Goal: Task Accomplishment & Management: Manage account settings

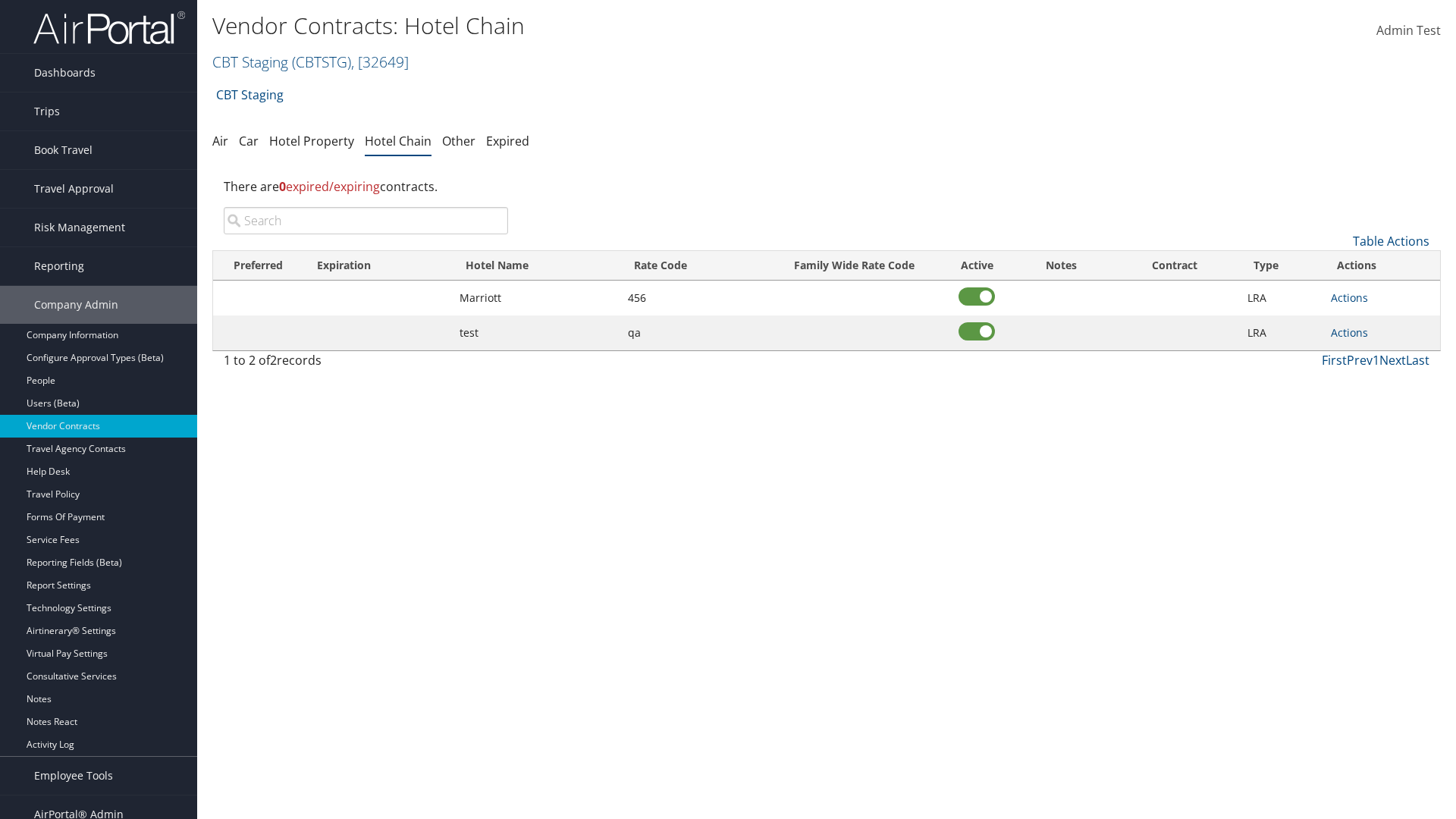
click at [366, 221] on input "search" at bounding box center [366, 220] width 284 height 27
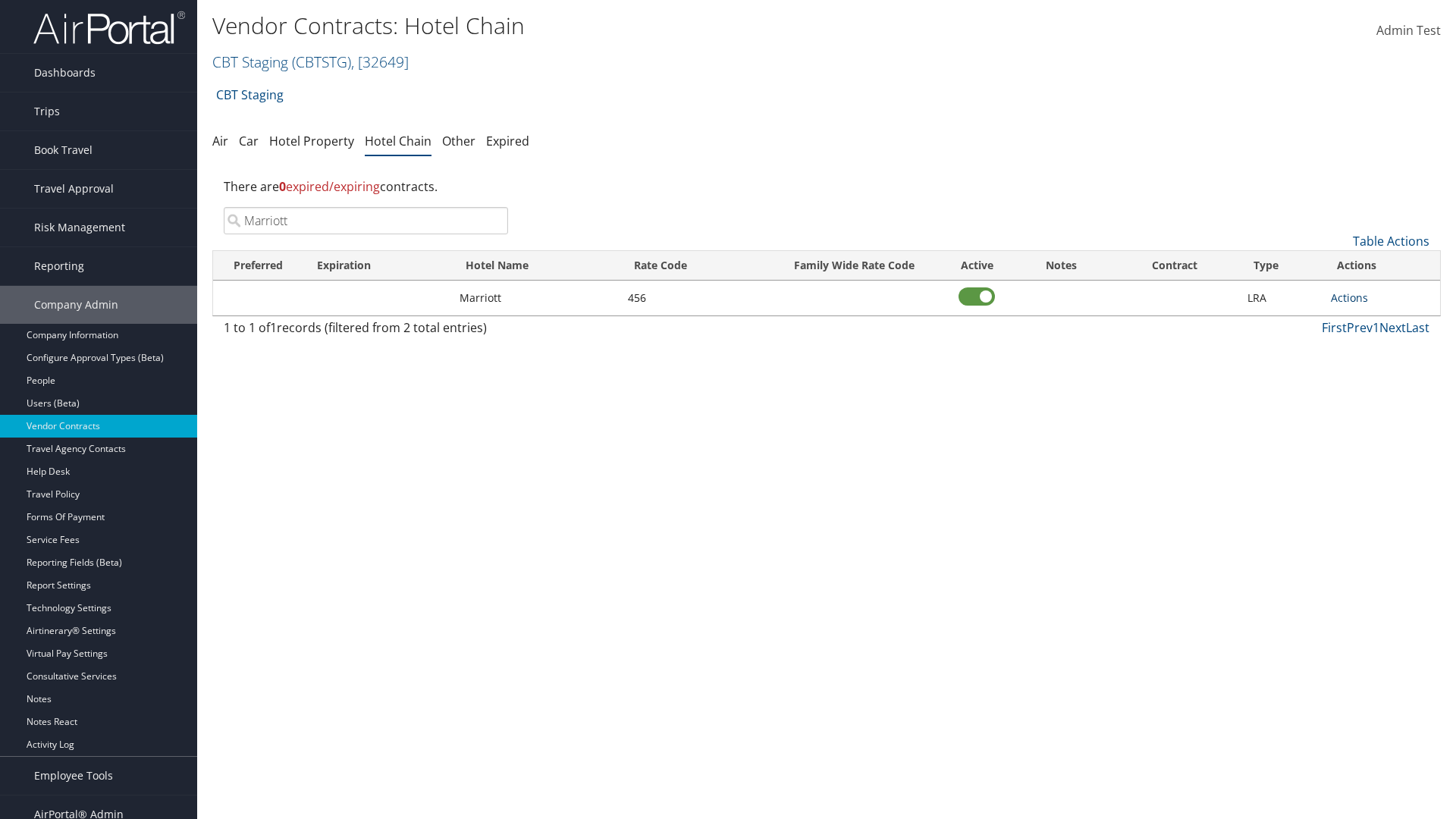
type input "Marriott"
click at [1349, 298] on link "Actions" at bounding box center [1349, 298] width 37 height 15
click at [1365, 371] on link "Delete" at bounding box center [1365, 371] width 68 height 26
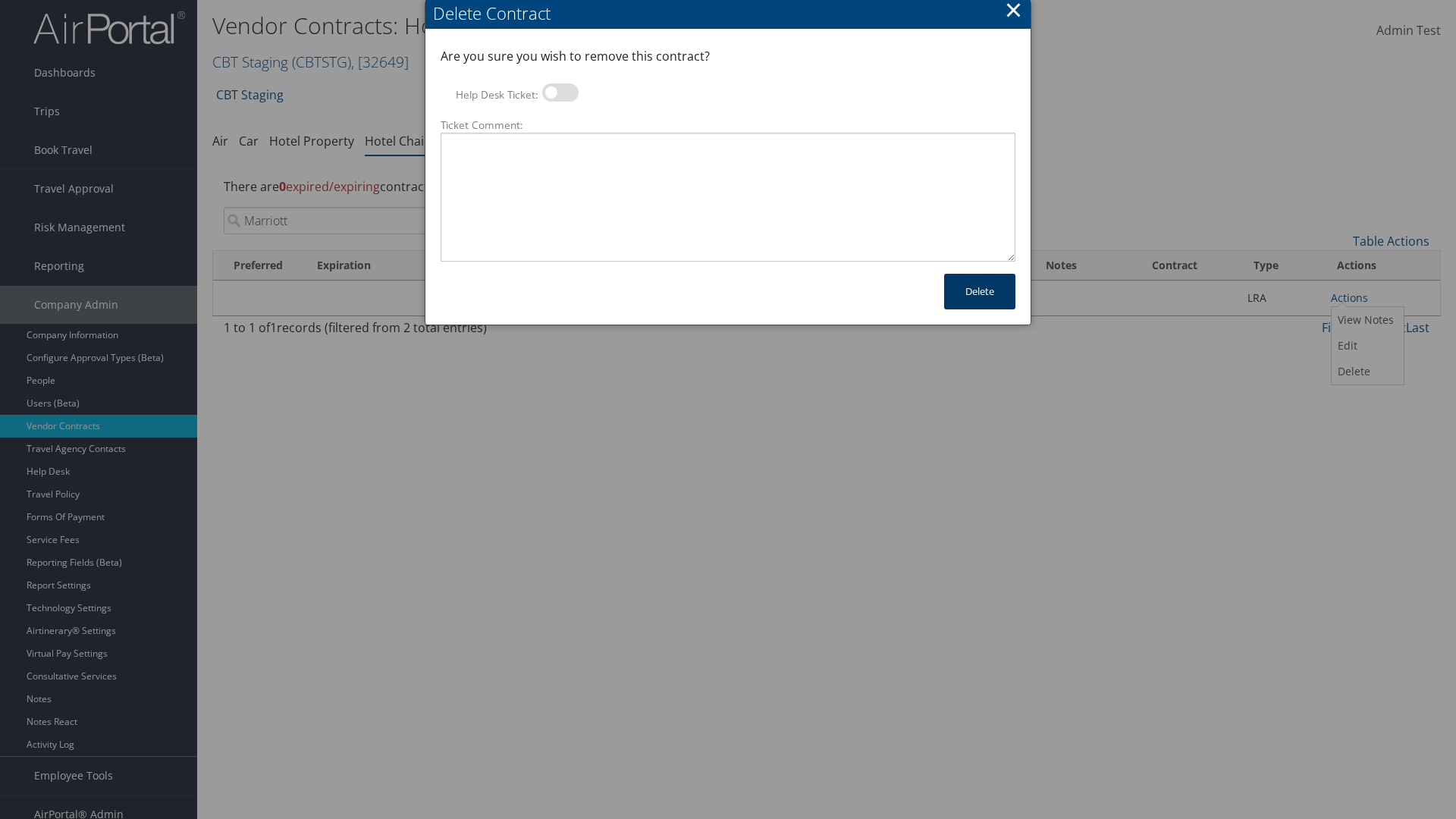
click at [979, 291] on button "Delete" at bounding box center [979, 291] width 71 height 36
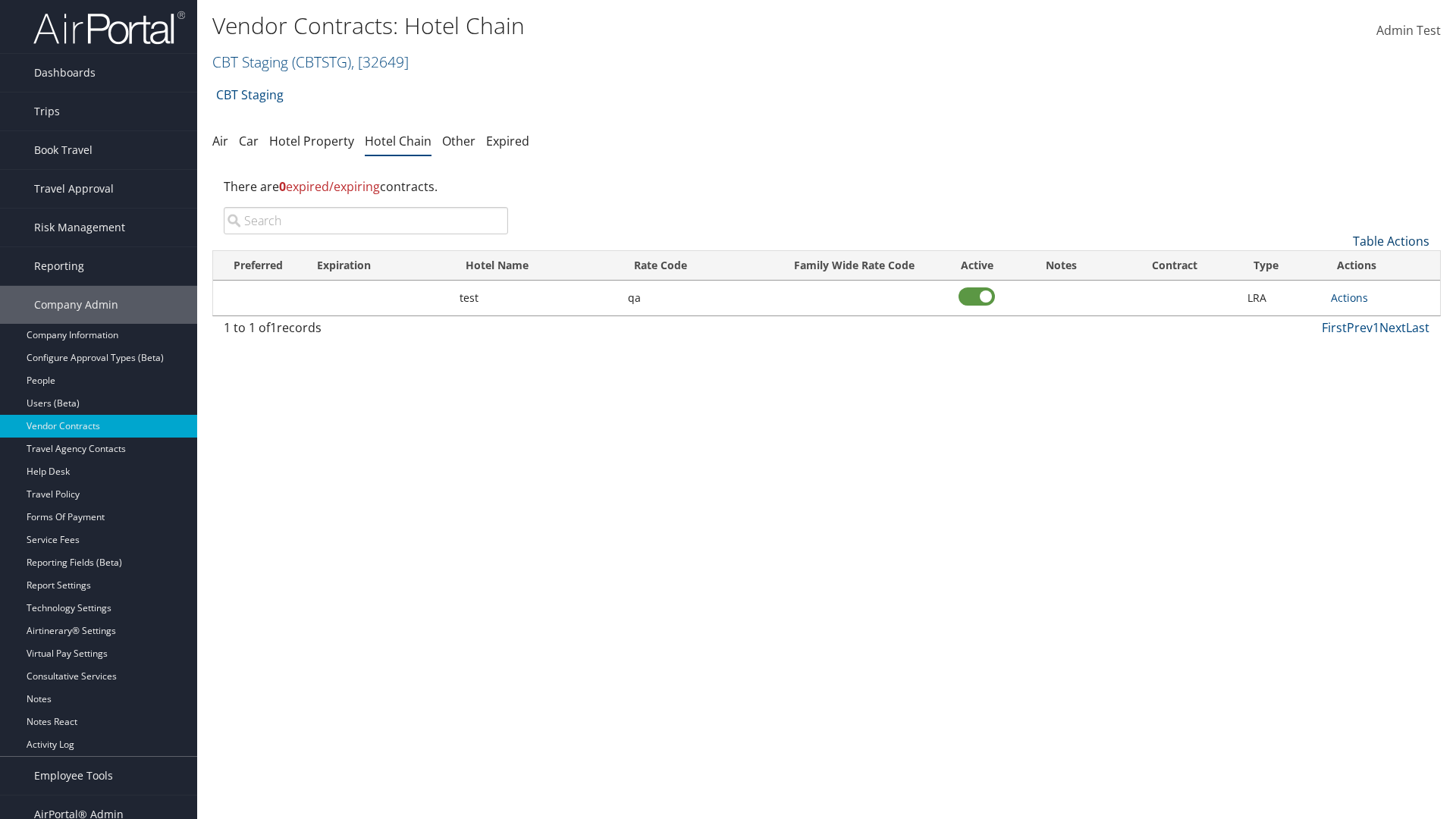
click at [1390, 241] on link "Table Actions" at bounding box center [1390, 241] width 77 height 17
click at [1340, 264] on link "Add New Contract" at bounding box center [1340, 264] width 199 height 26
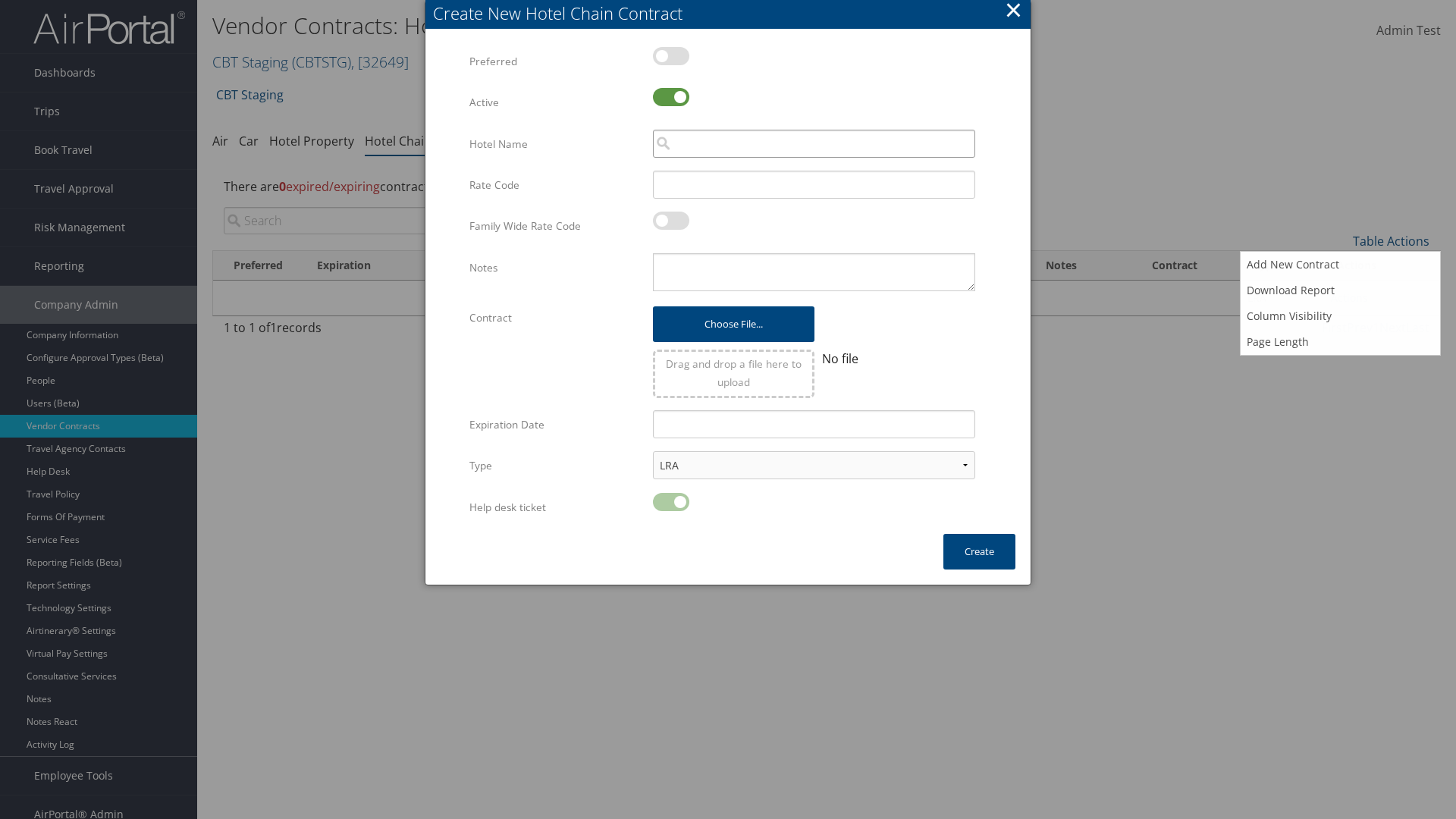
click at [814, 143] on input "search" at bounding box center [814, 143] width 322 height 28
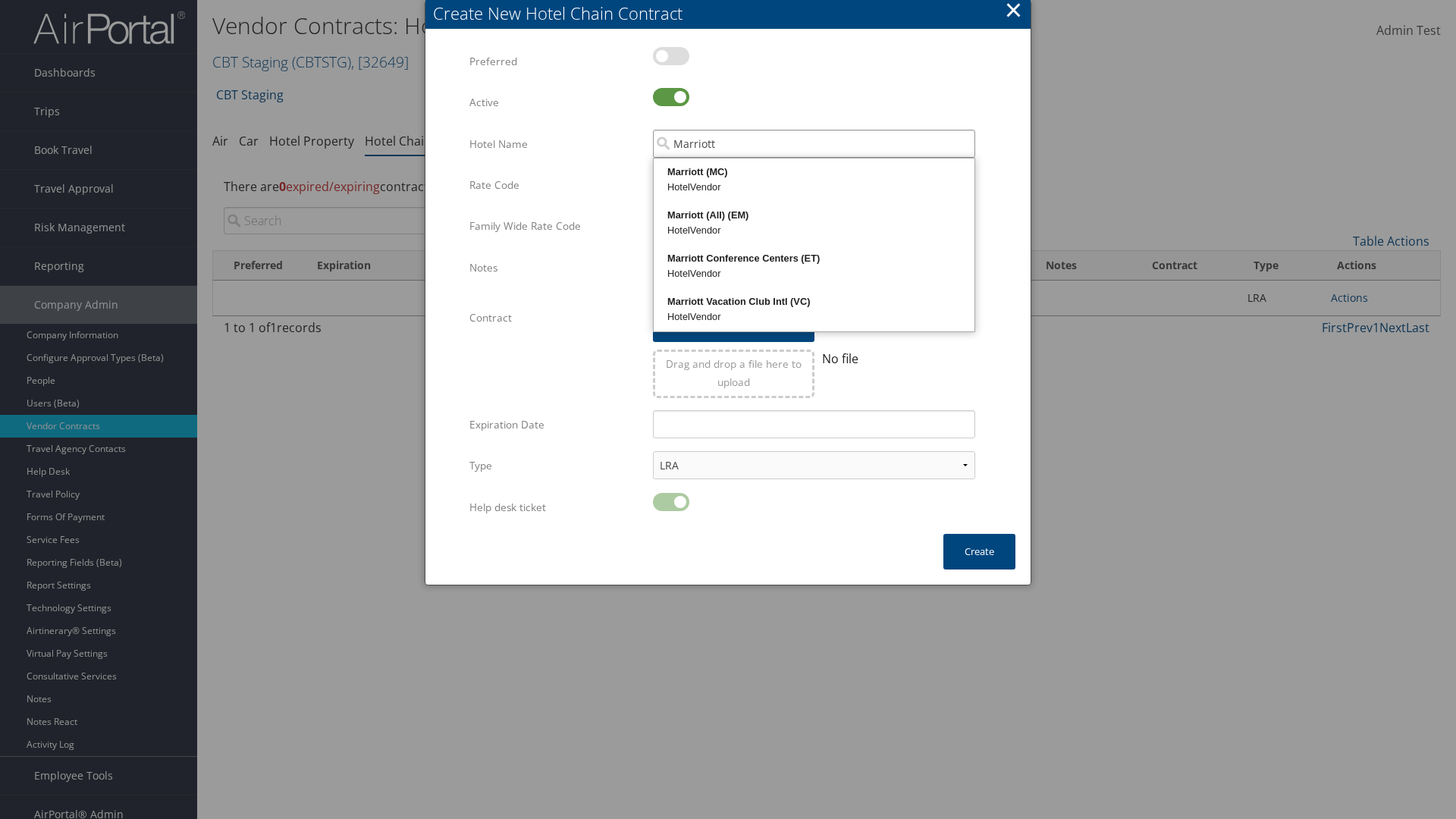
type input "Marriott"
type input "456"
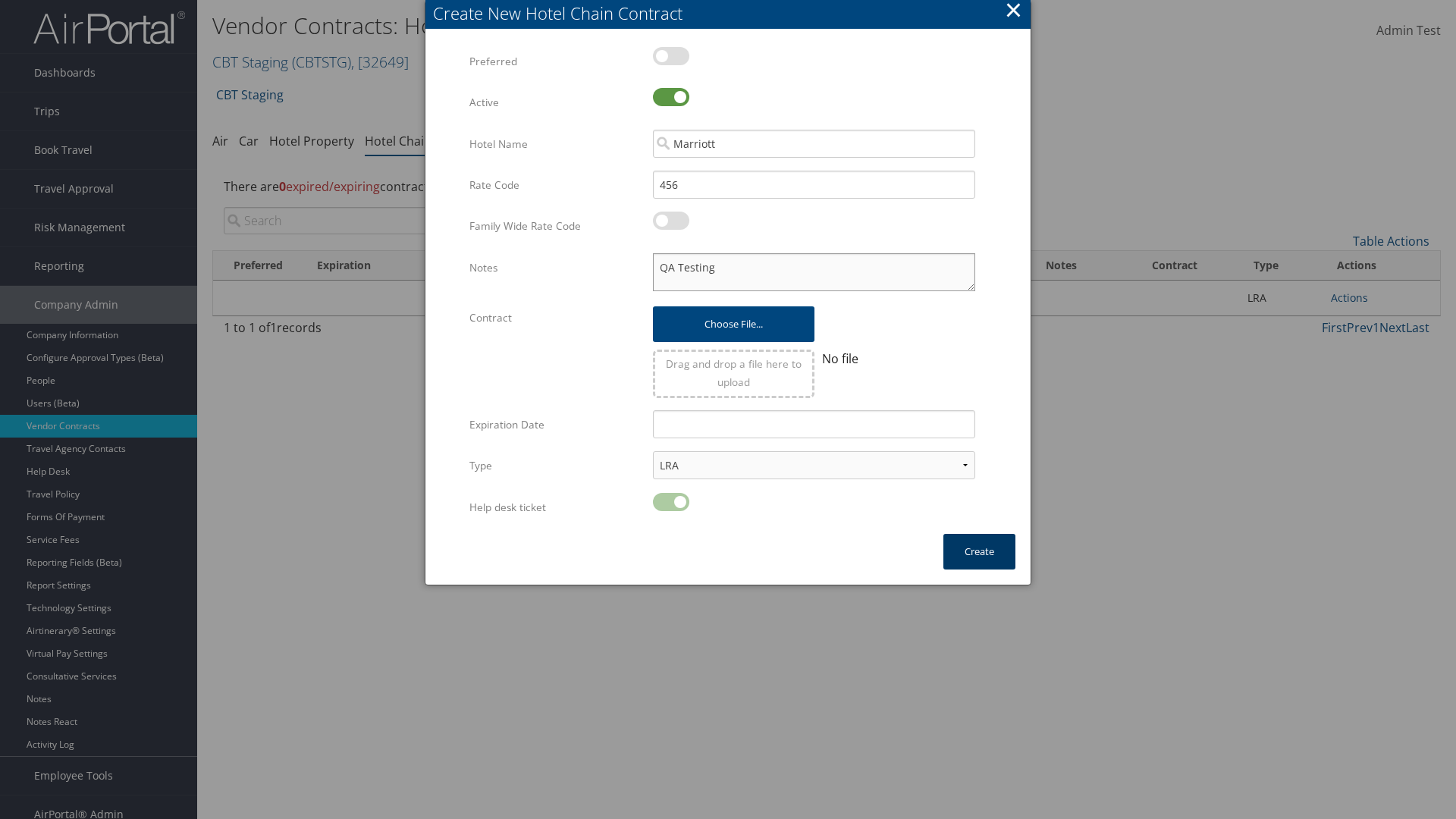
type textarea "QA Testing"
click at [979, 551] on button "Create" at bounding box center [979, 552] width 72 height 36
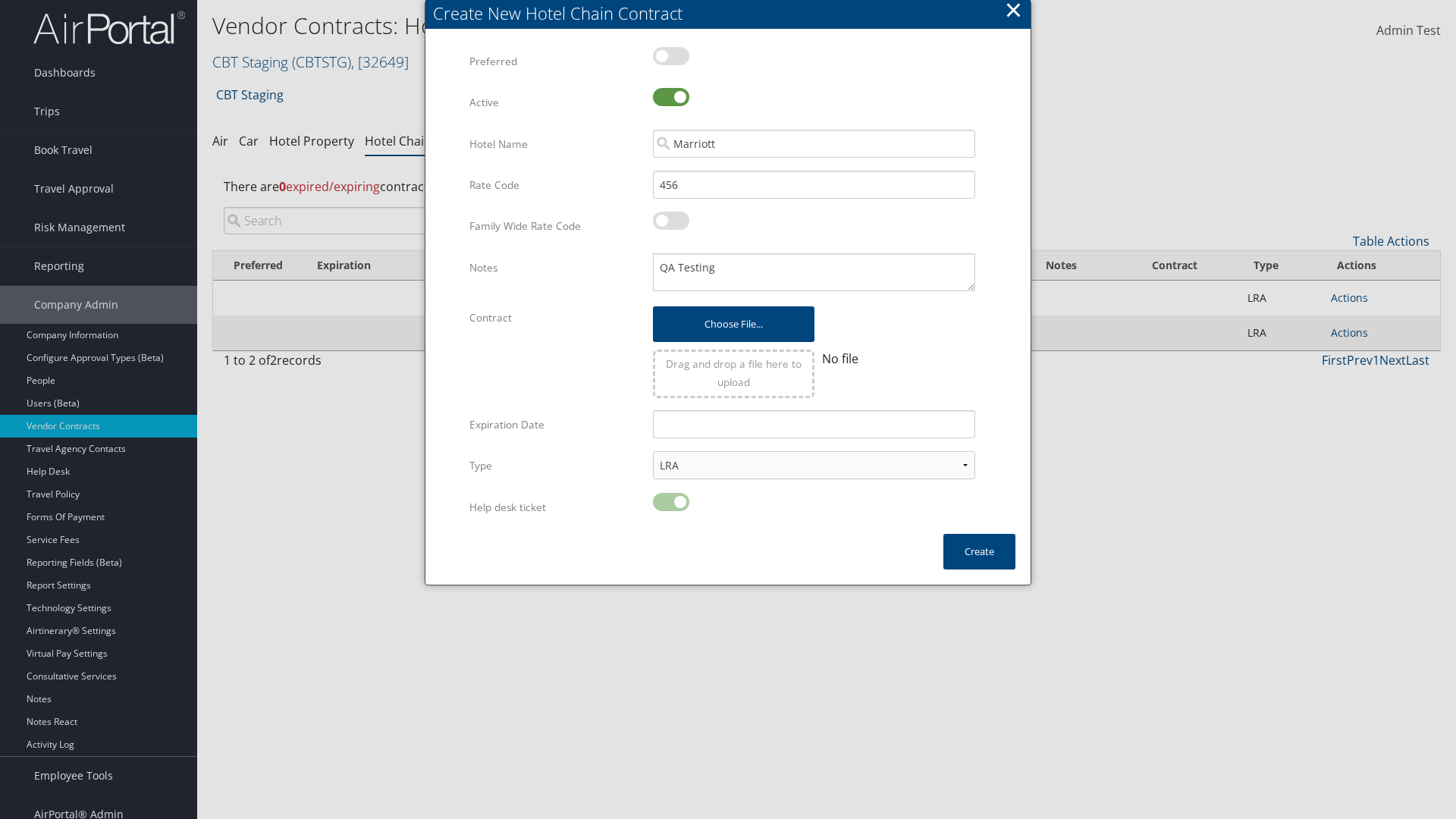
click at [366, 207] on input "search" at bounding box center [366, 220] width 284 height 27
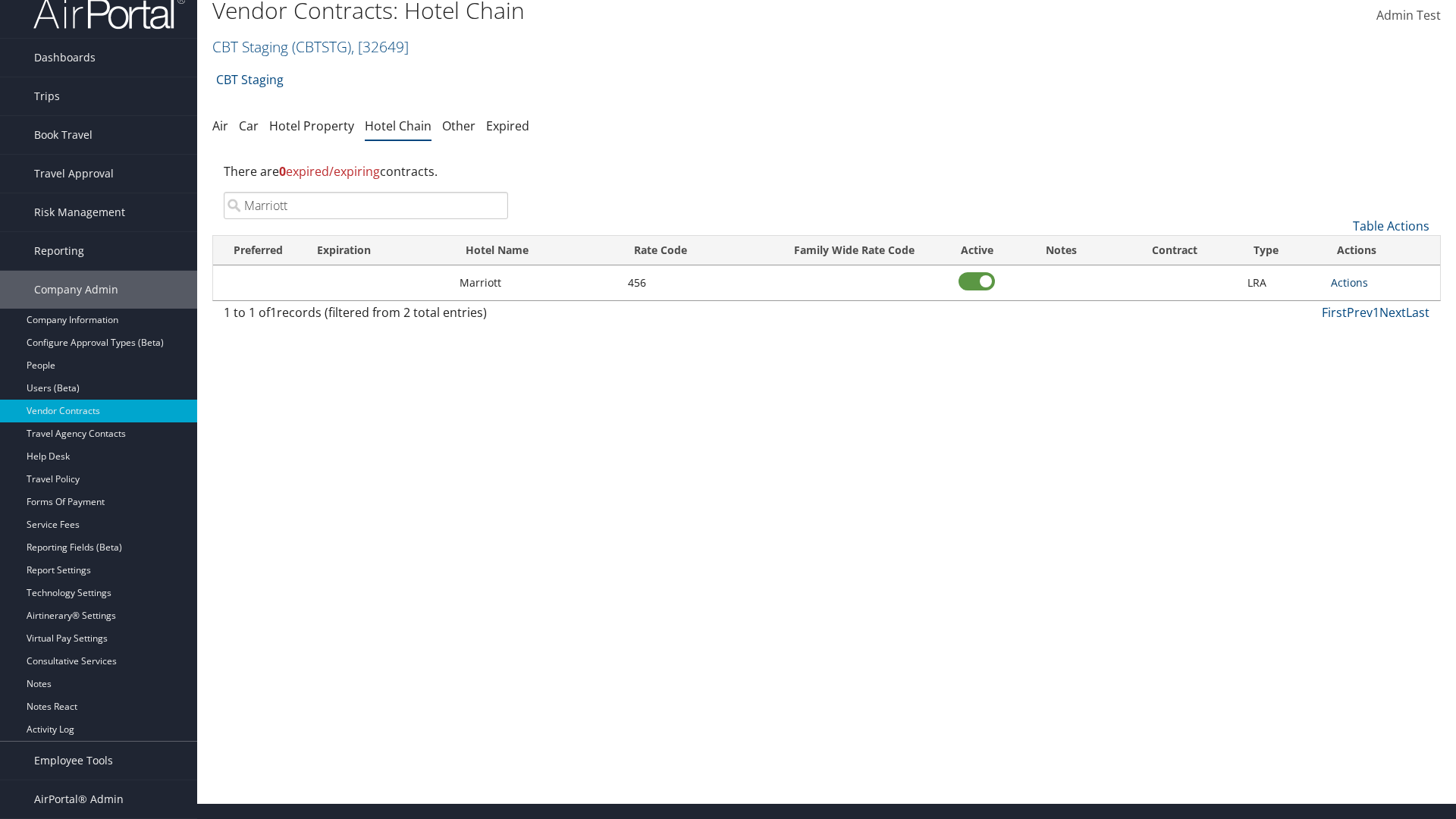
type input "Marriott"
click at [1349, 282] on link "Actions" at bounding box center [1349, 282] width 37 height 15
click at [1365, 305] on link "View Notes" at bounding box center [1365, 305] width 68 height 26
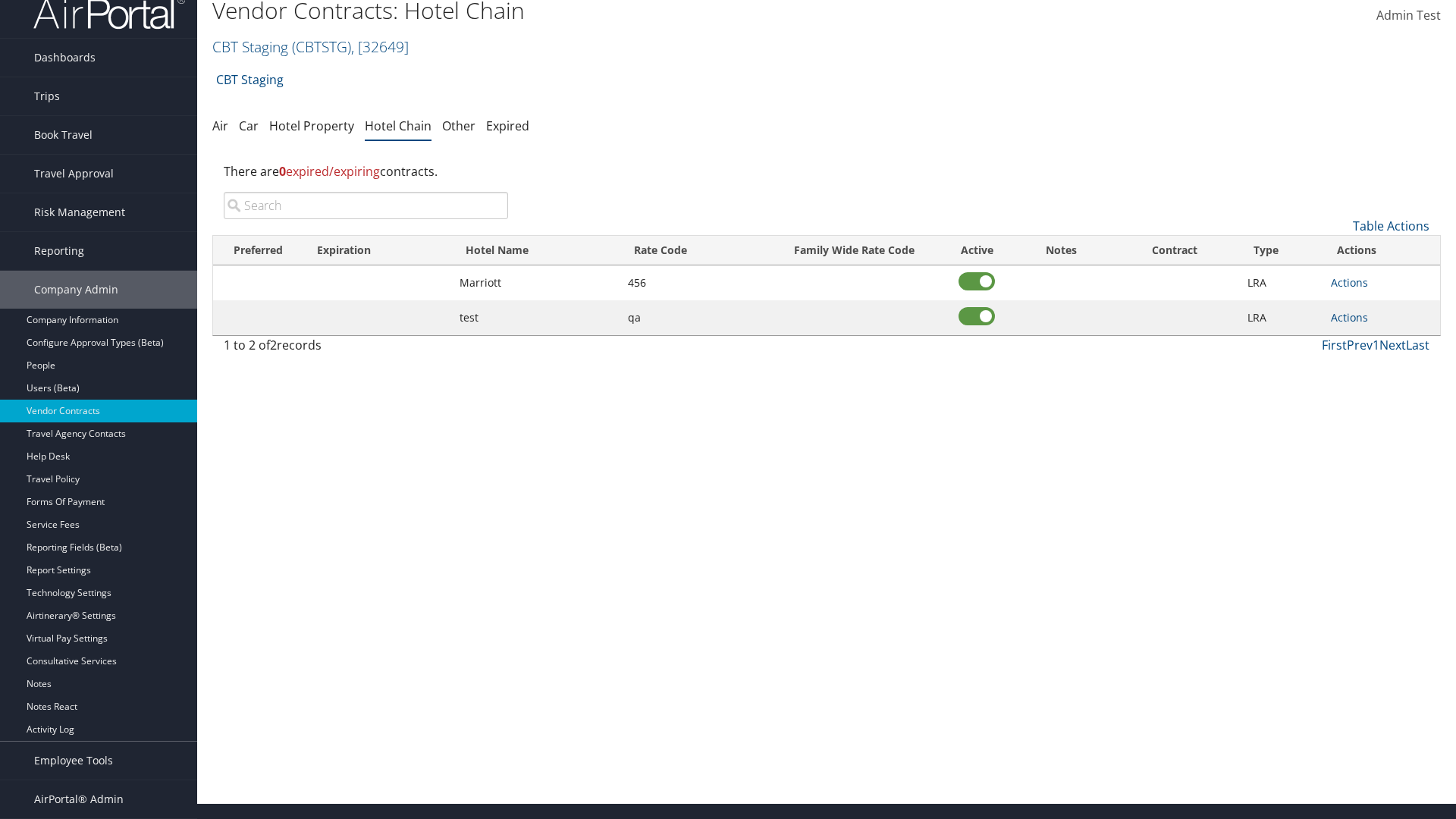
scroll to position [15, 0]
click at [366, 205] on input "search" at bounding box center [366, 205] width 284 height 27
type input "Marriott"
